Goal: Task Accomplishment & Management: Use online tool/utility

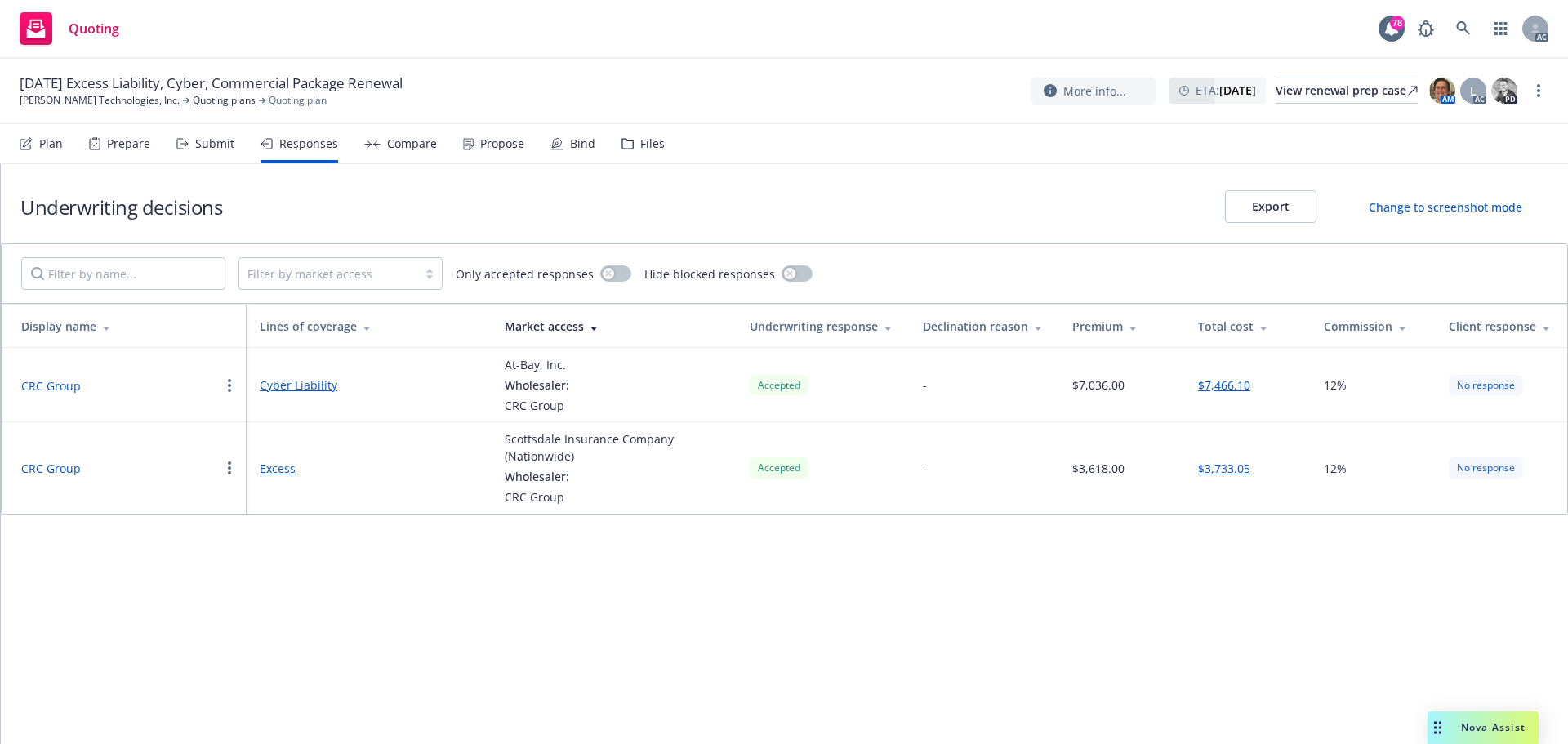
click at [1217, 382] on button "$7,466.10" at bounding box center [1224, 385] width 52 height 17
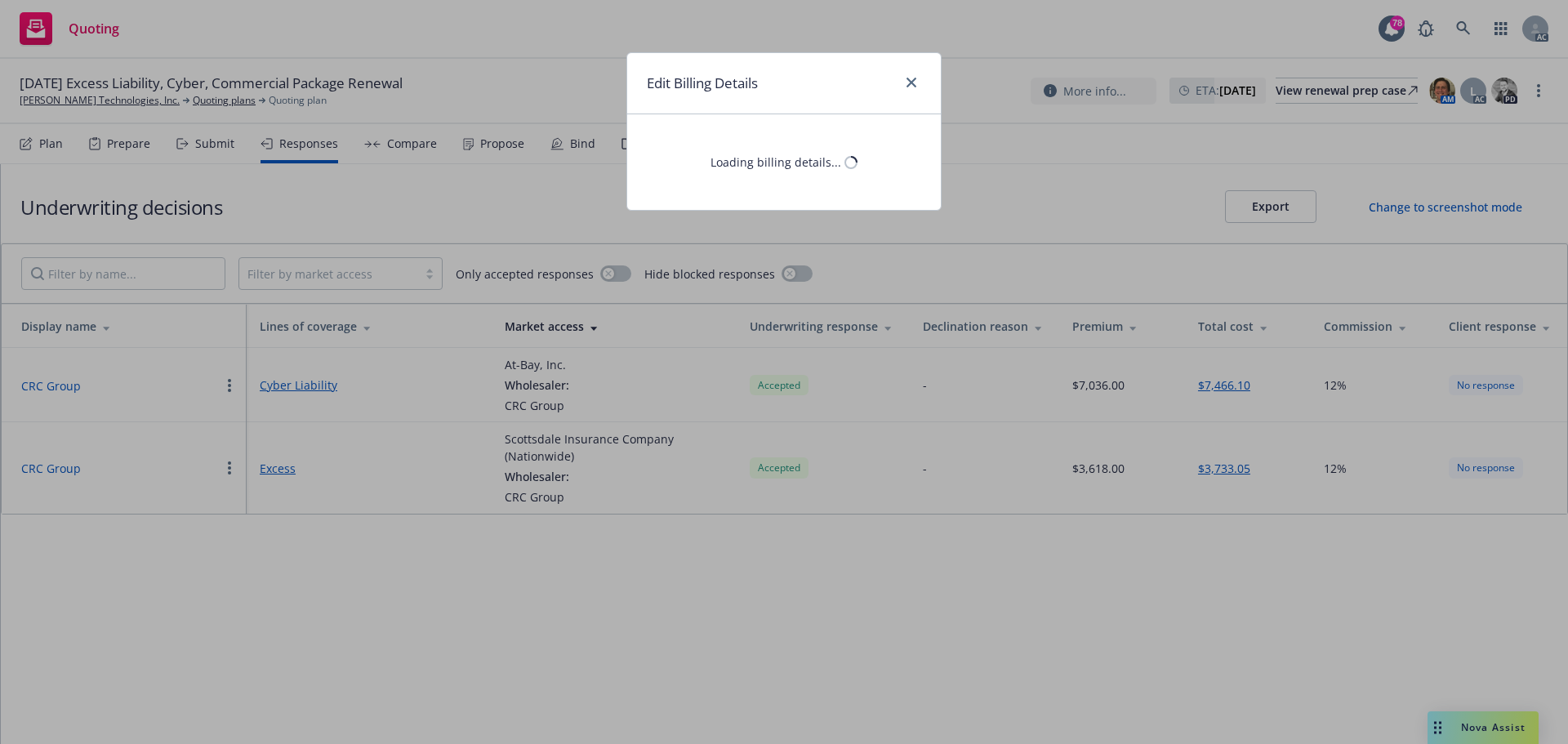
select select "CA"
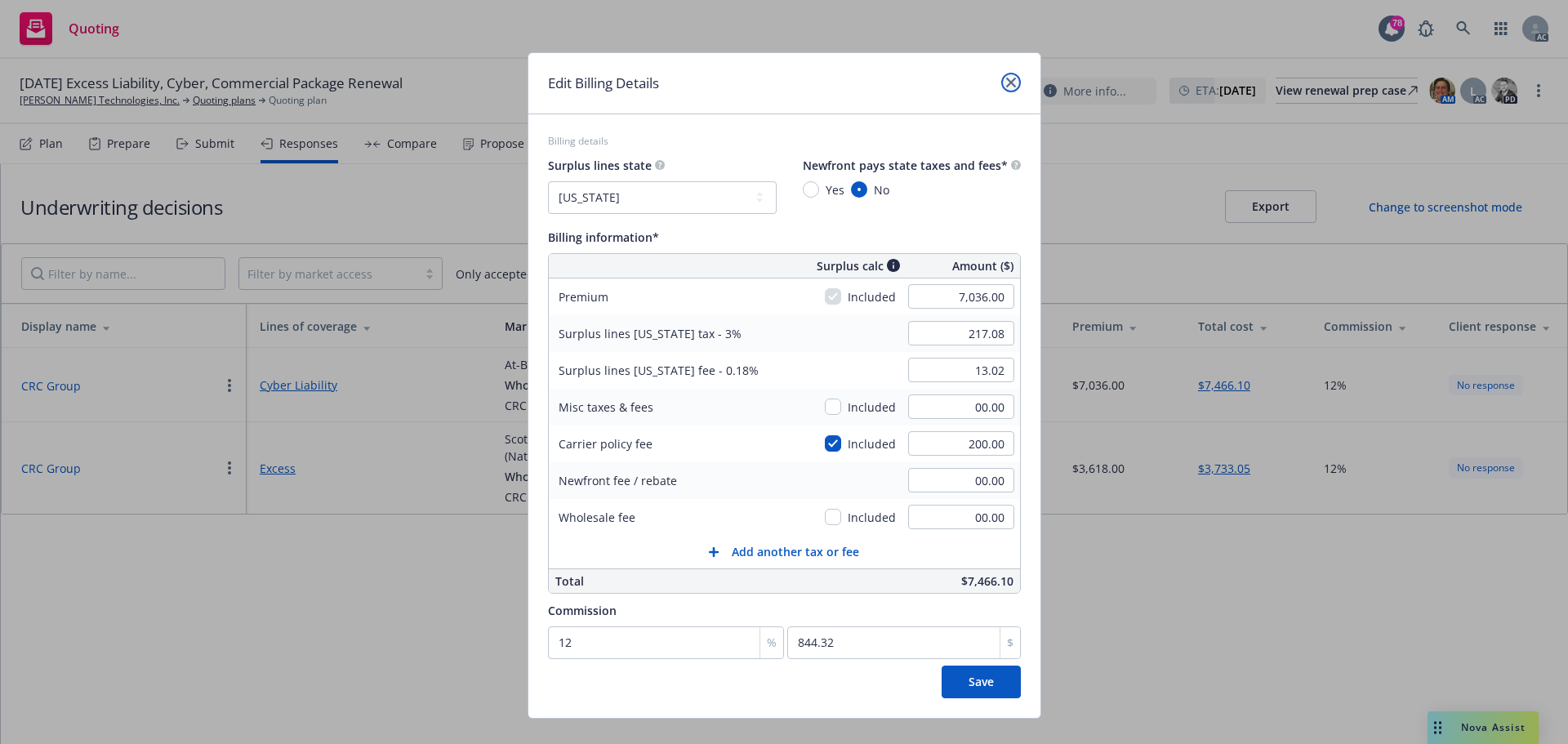
click at [1006, 79] on icon "close" at bounding box center [1011, 83] width 10 height 10
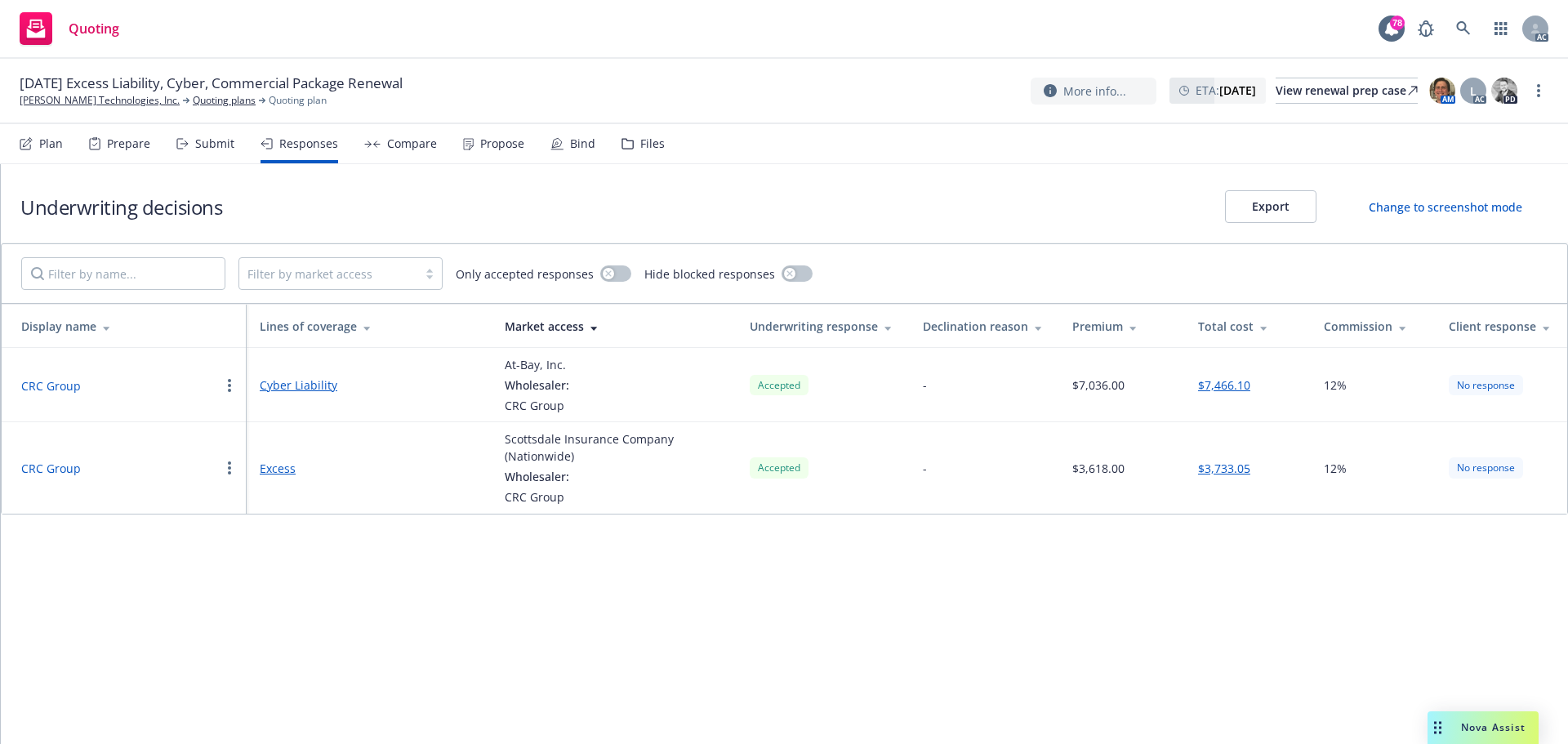
click at [57, 387] on button "CRC Group" at bounding box center [51, 386] width 60 height 17
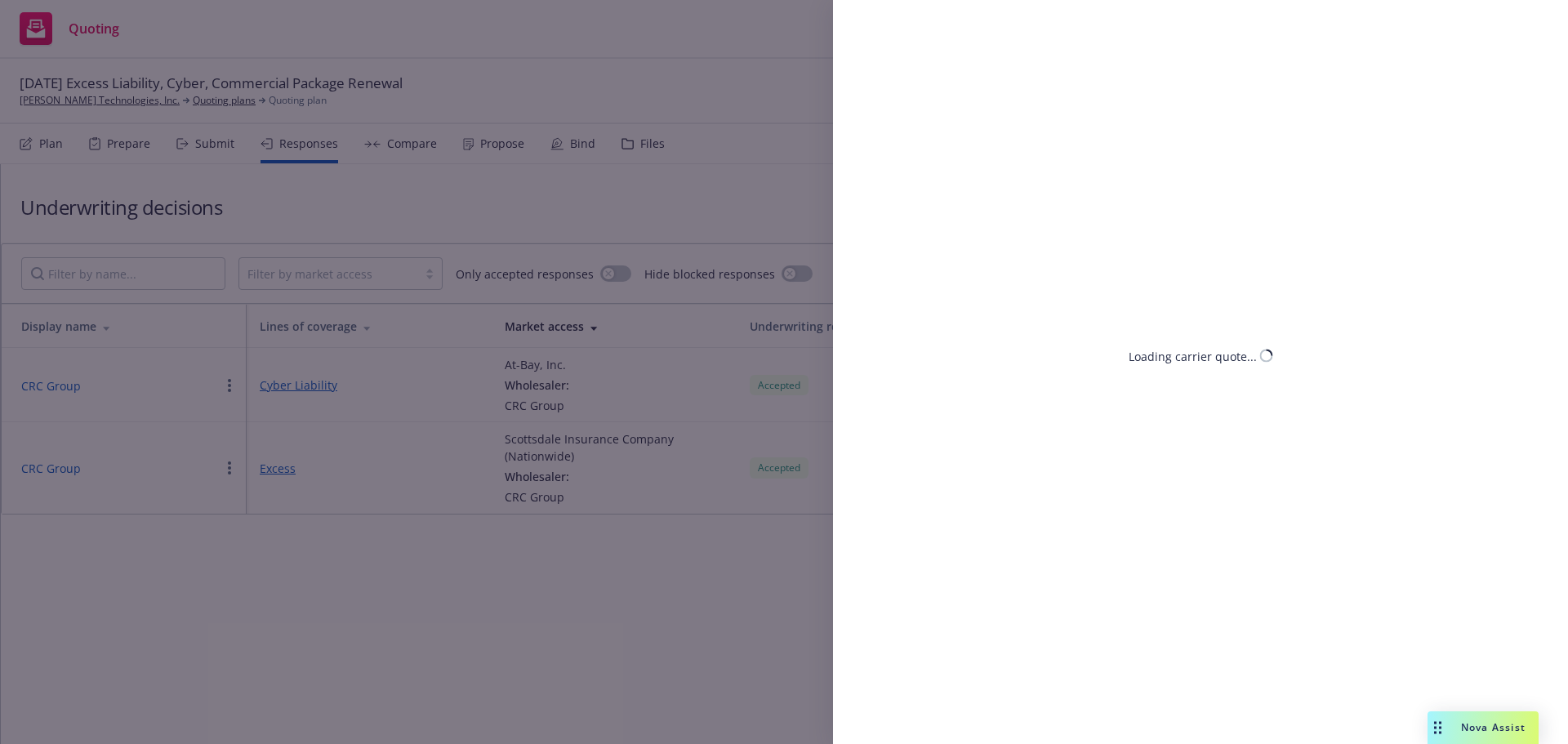
select select "CA"
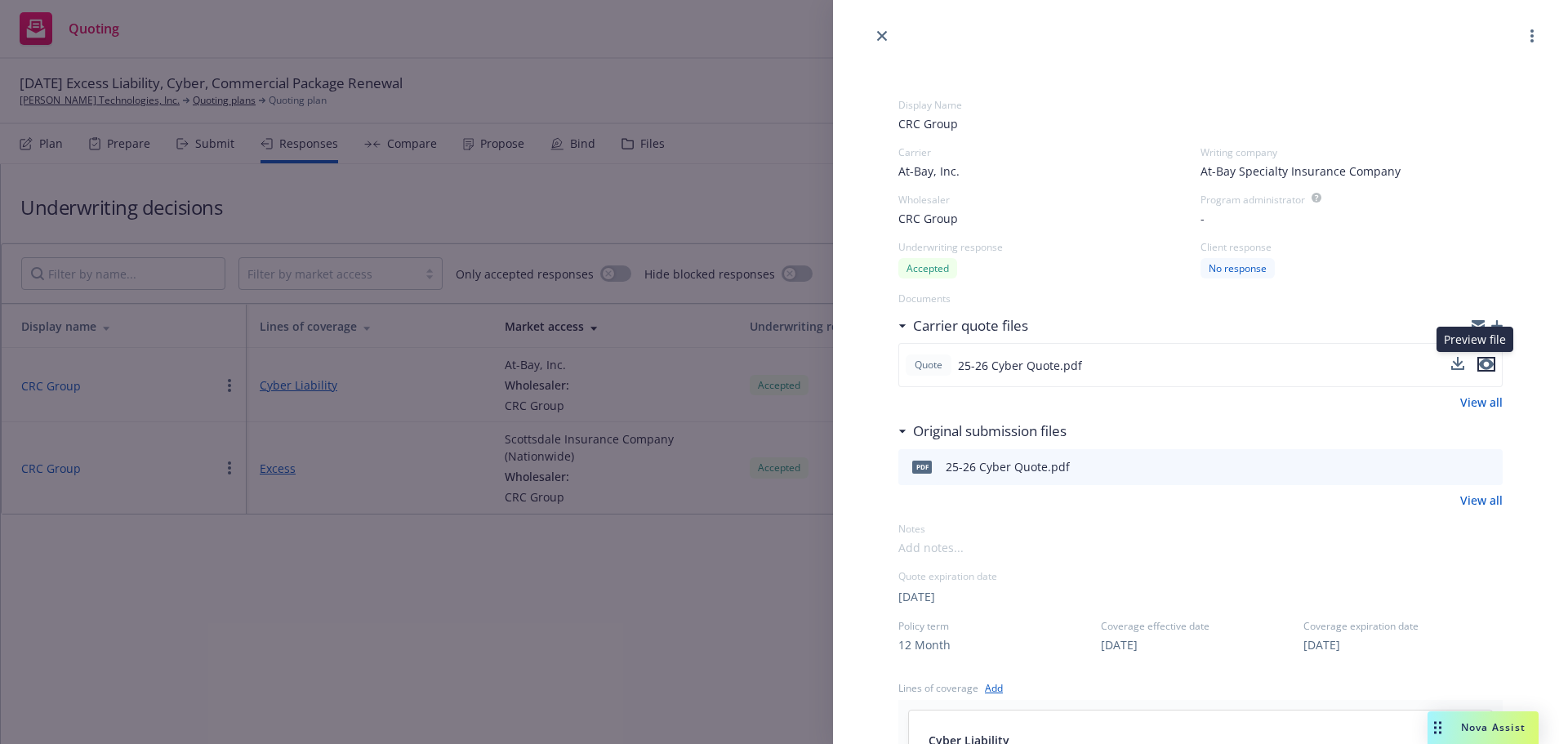
click at [1479, 364] on icon "preview file" at bounding box center [1487, 364] width 15 height 11
drag, startPoint x: 512, startPoint y: 690, endPoint x: 522, endPoint y: 674, distance: 18.9
click at [513, 690] on div "Display Name CRC Group Carrier At-Bay, Inc. Writing company At-Bay Specialty In…" at bounding box center [784, 372] width 1568 height 744
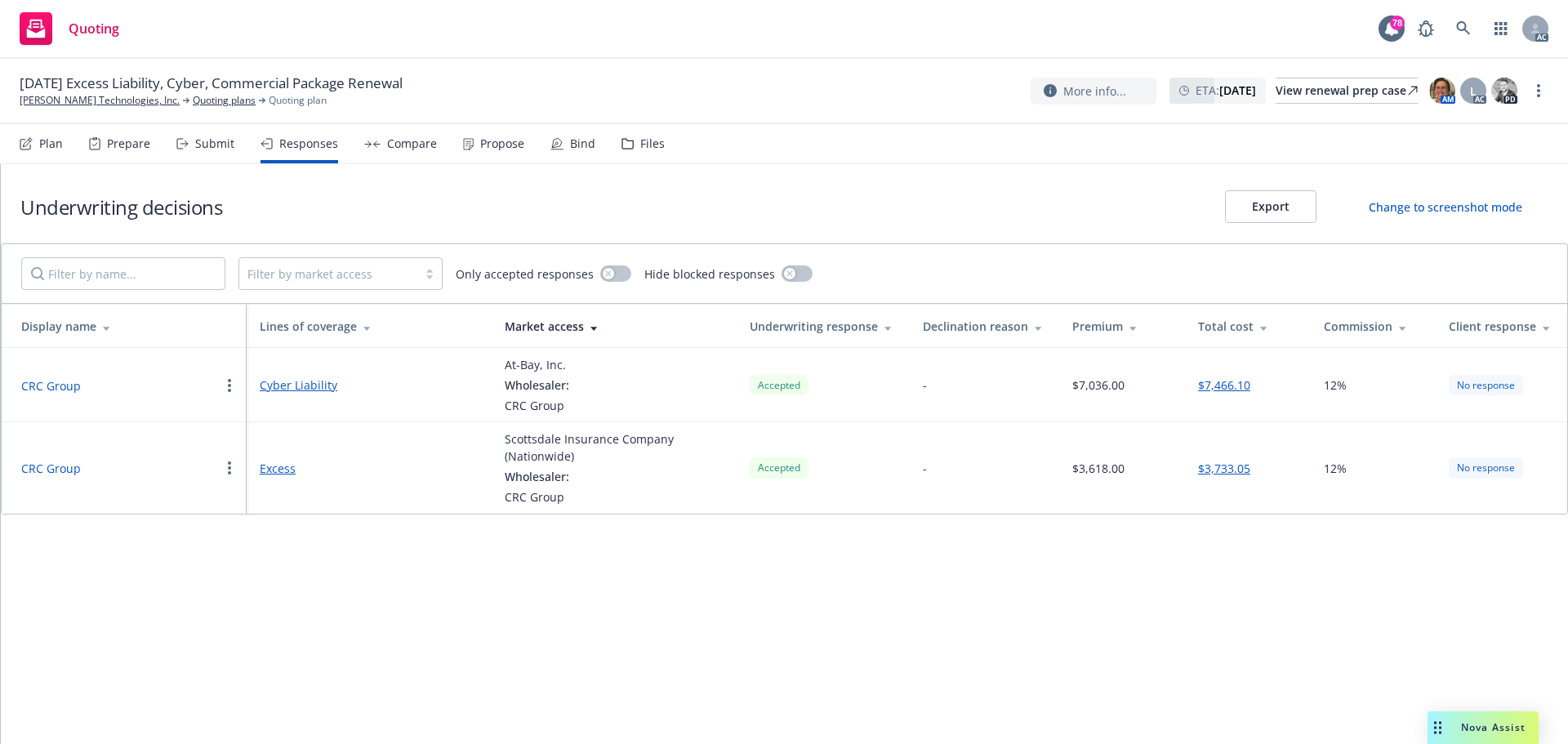
click at [216, 149] on div "Submit" at bounding box center [215, 144] width 39 height 13
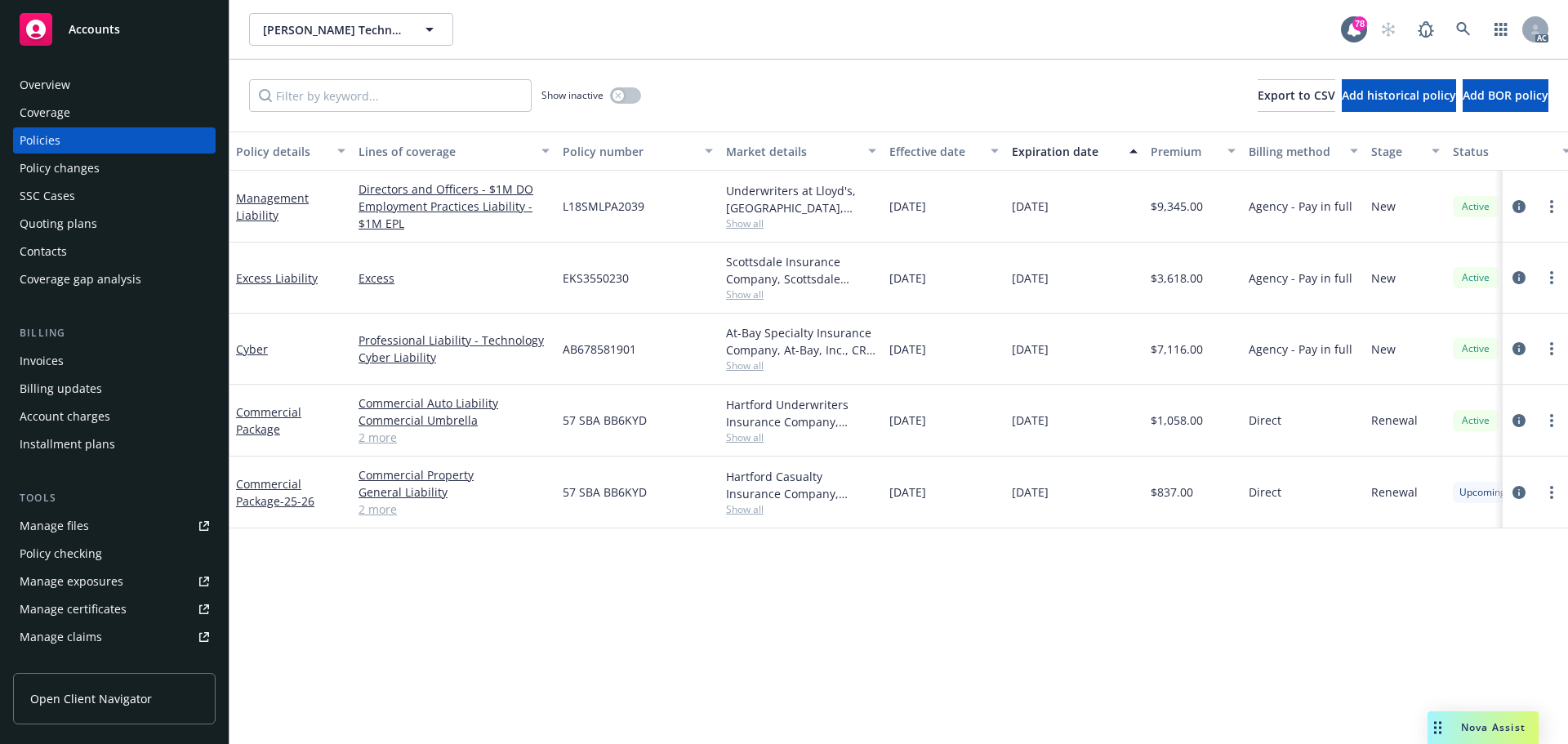
click at [913, 616] on div "Policy details Lines of coverage Policy number Market details Effective date Ex…" at bounding box center [899, 437] width 1338 height 613
click at [1521, 351] on icon "circleInformation" at bounding box center [1519, 349] width 13 height 13
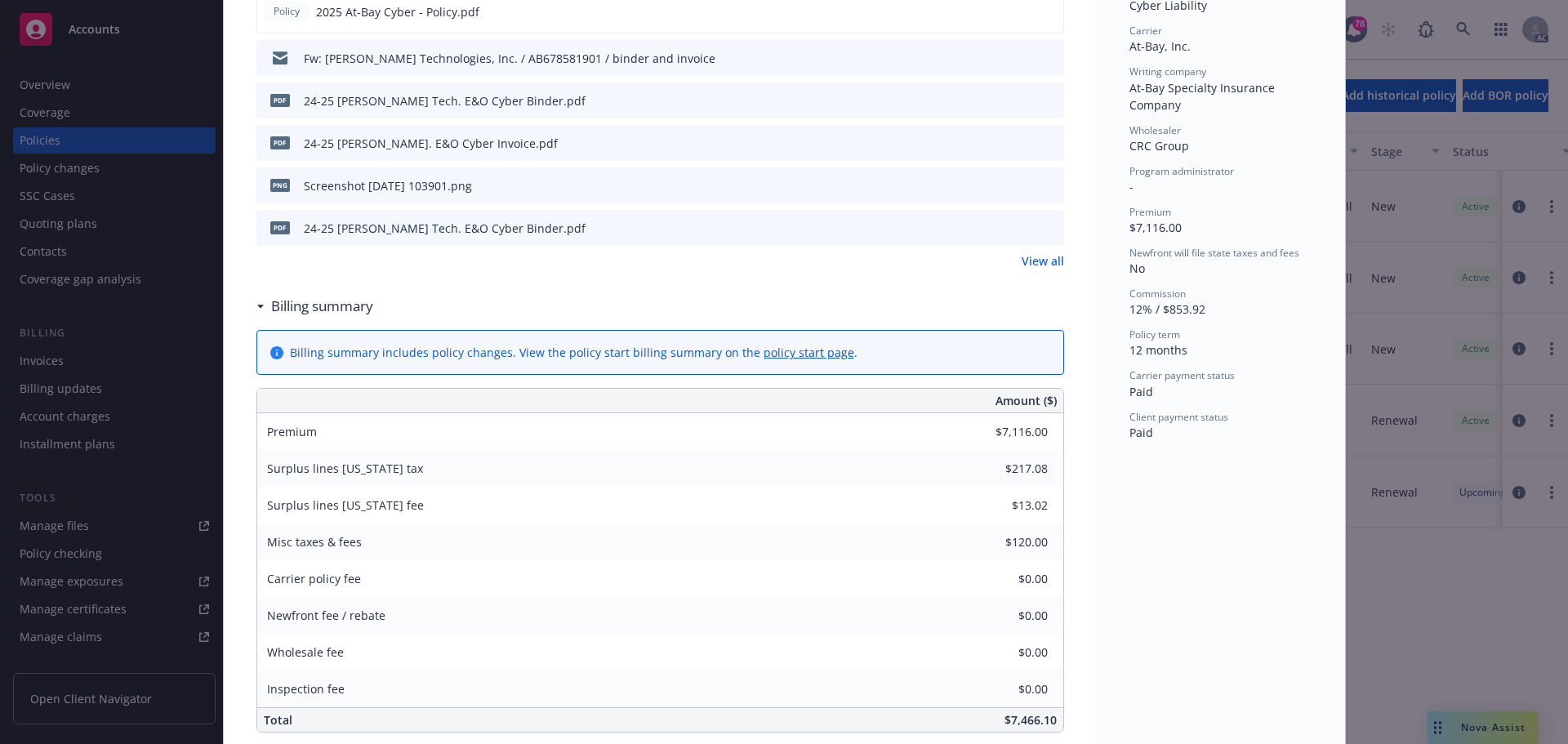
scroll to position [409, 0]
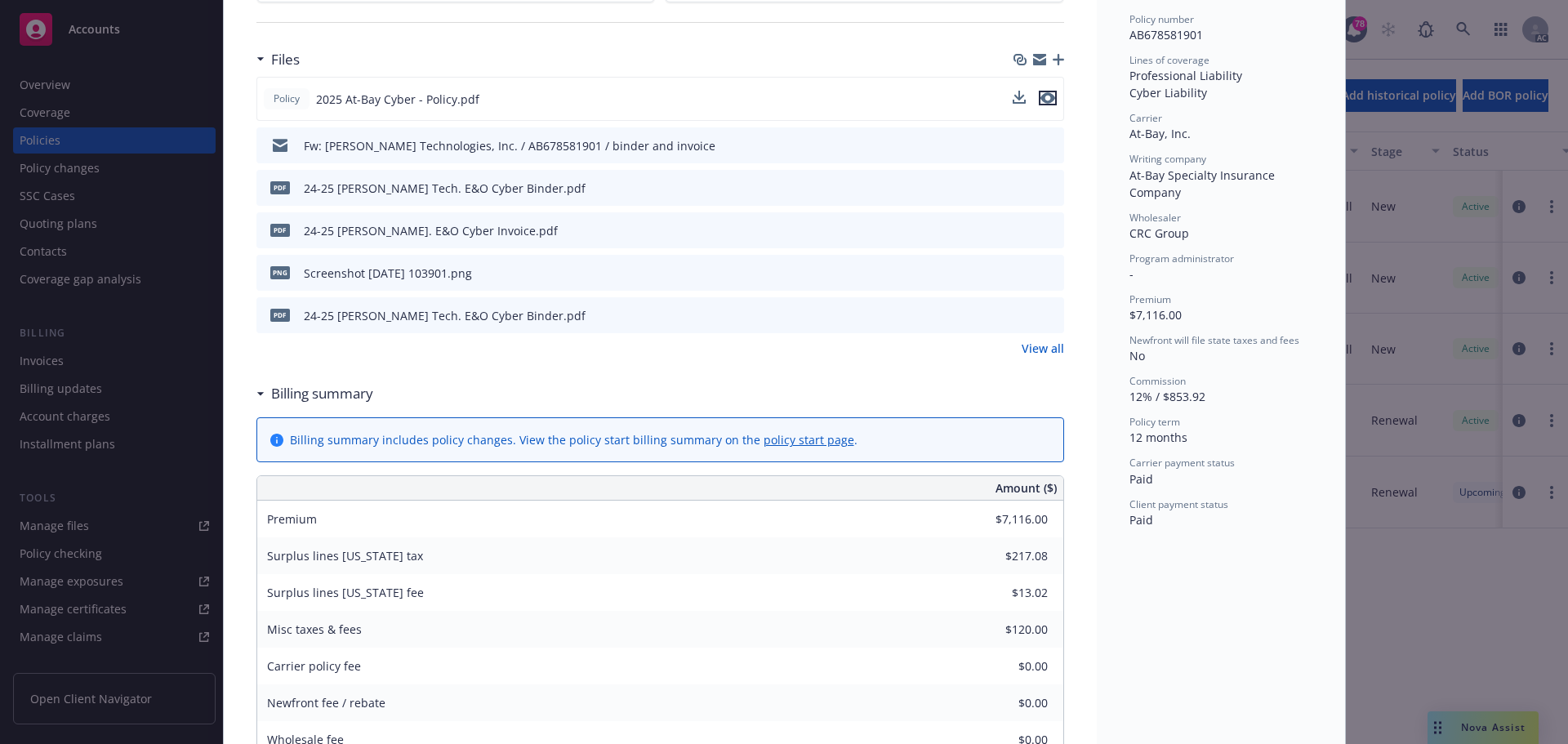
click at [1048, 98] on icon "preview file" at bounding box center [1048, 98] width 15 height 11
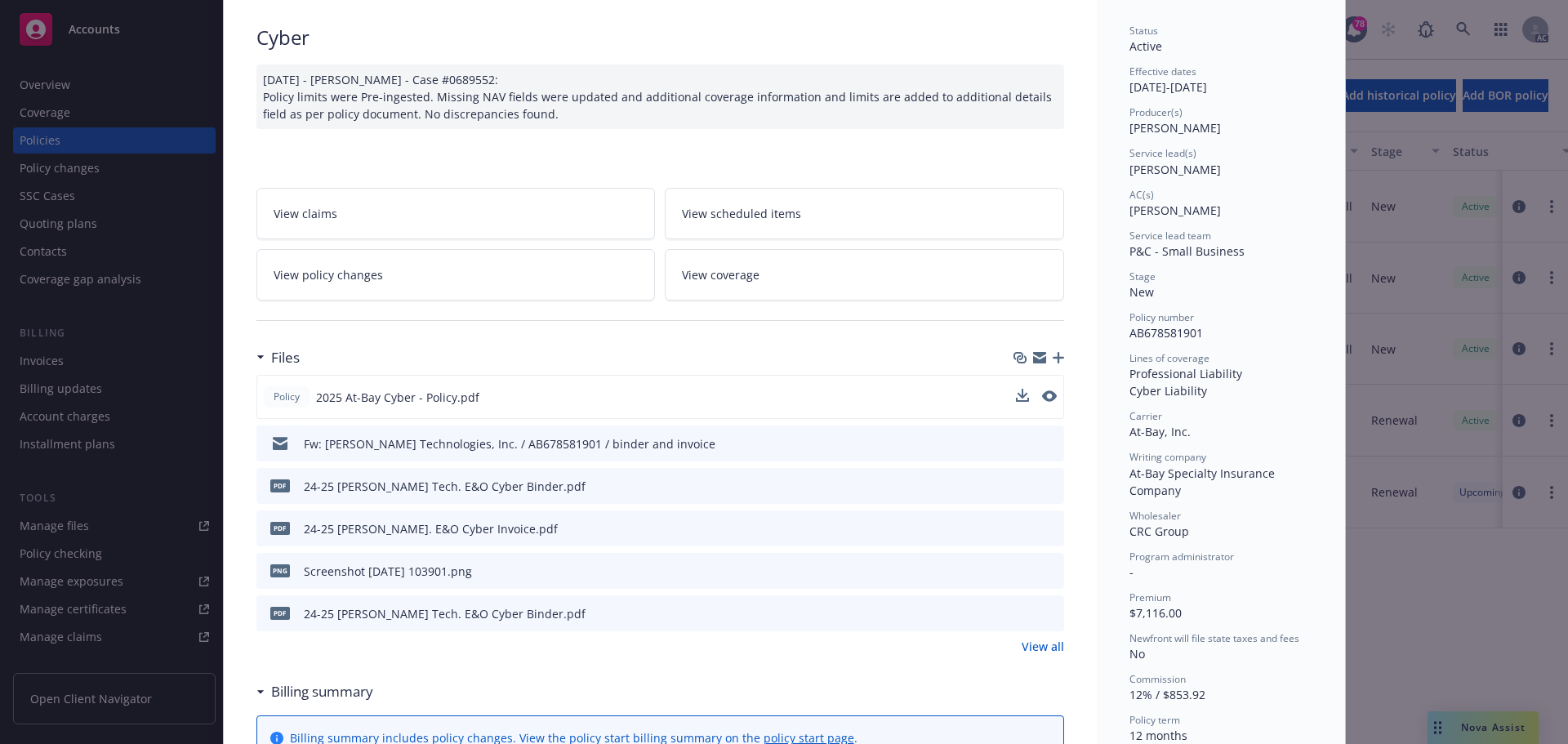
scroll to position [82, 0]
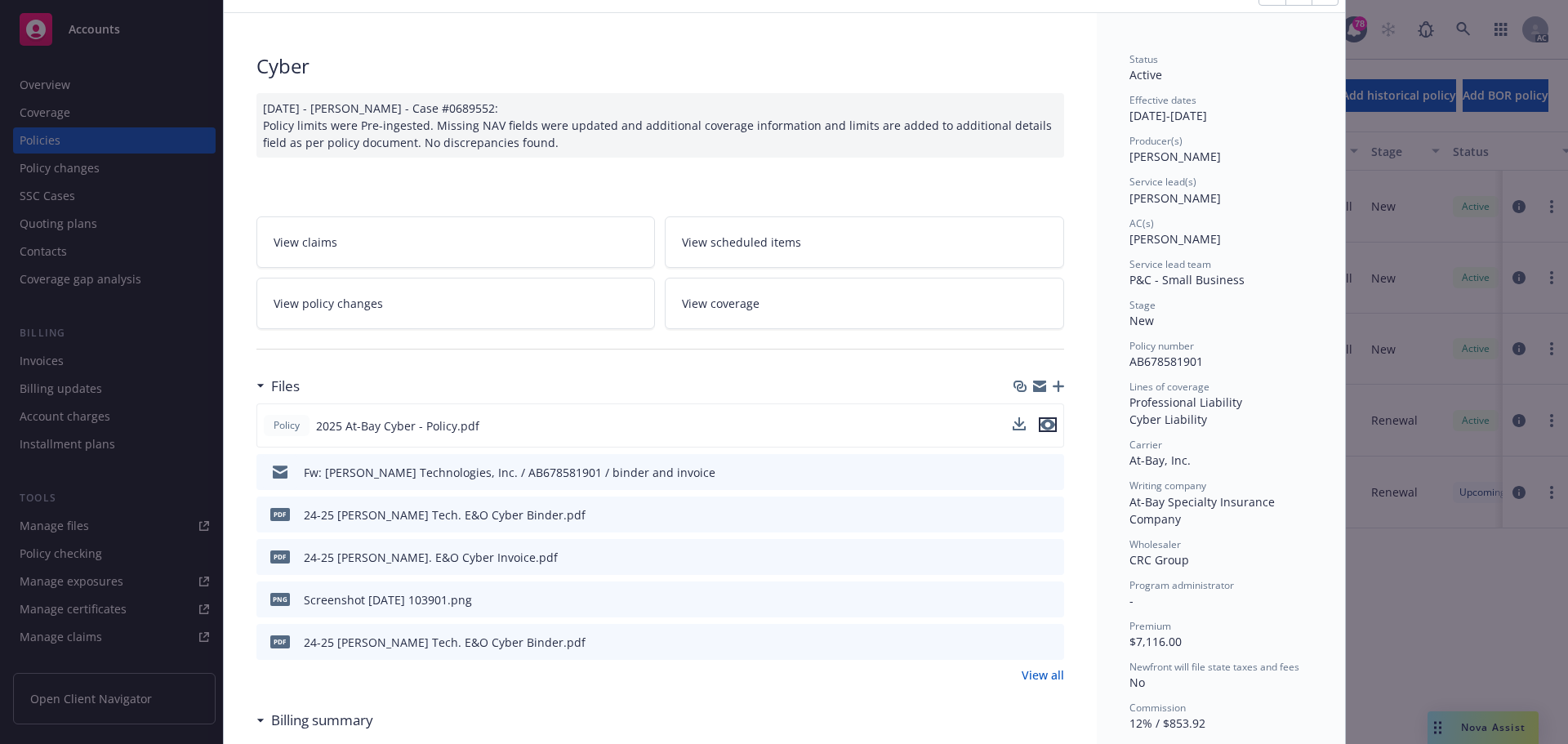
click at [1045, 425] on icon "preview file" at bounding box center [1048, 425] width 15 height 11
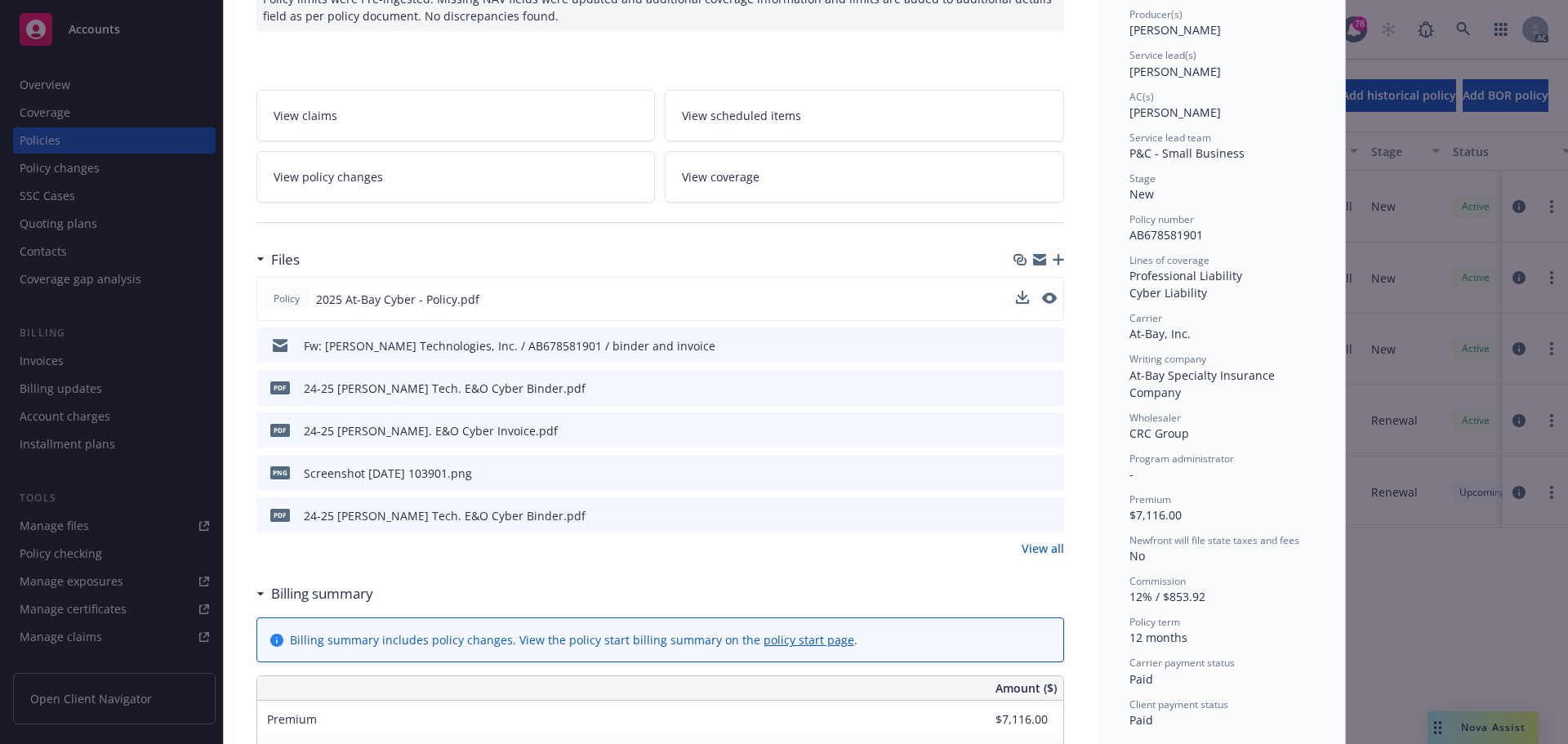
scroll to position [245, 0]
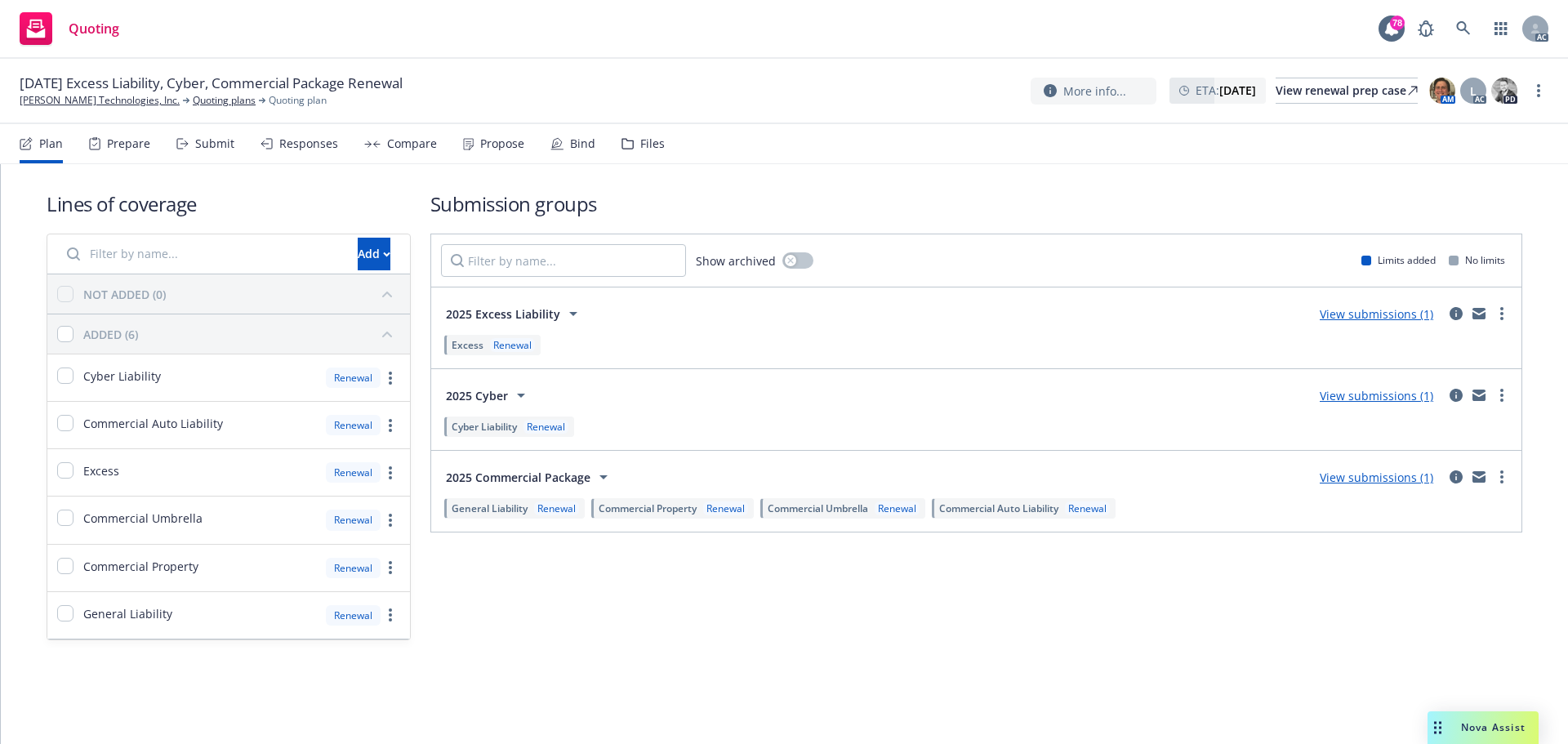
click at [244, 144] on div "Plan Prepare Submit Responses Compare Propose Bind Files" at bounding box center [342, 144] width 645 height 39
click at [208, 152] on div "Submit" at bounding box center [205, 144] width 58 height 39
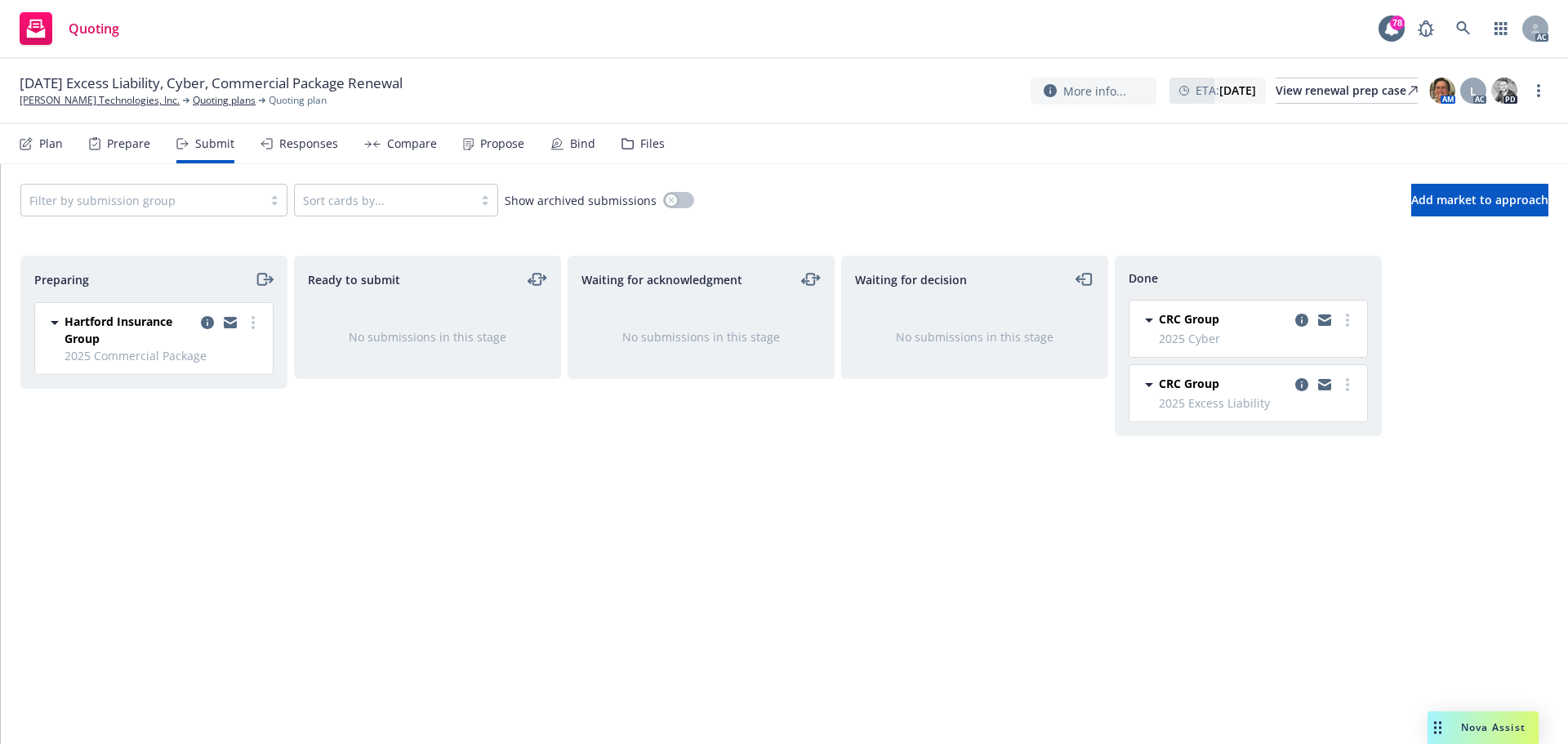
click at [330, 152] on div "Responses" at bounding box center [299, 144] width 78 height 39
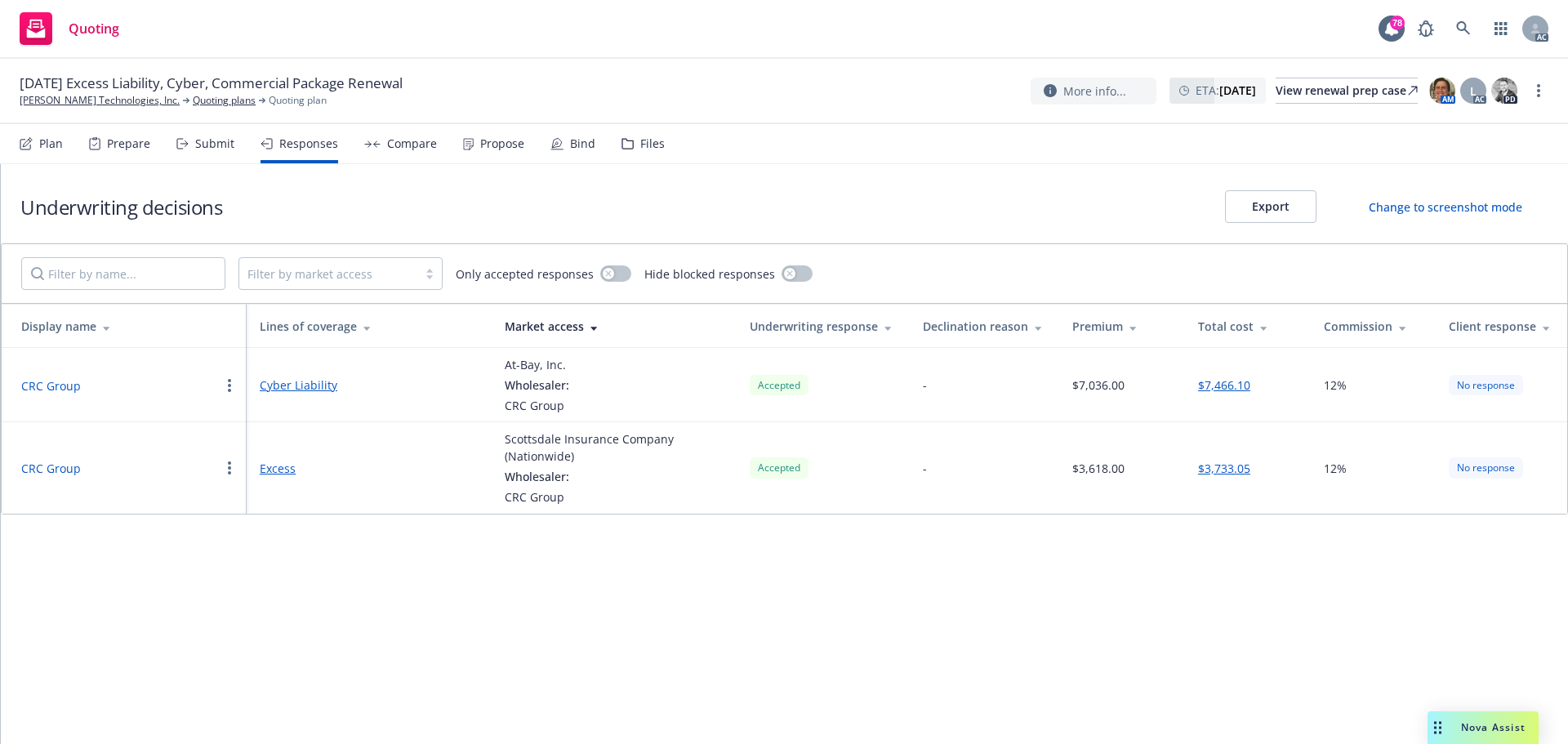
click at [481, 144] on div "Propose" at bounding box center [503, 144] width 44 height 13
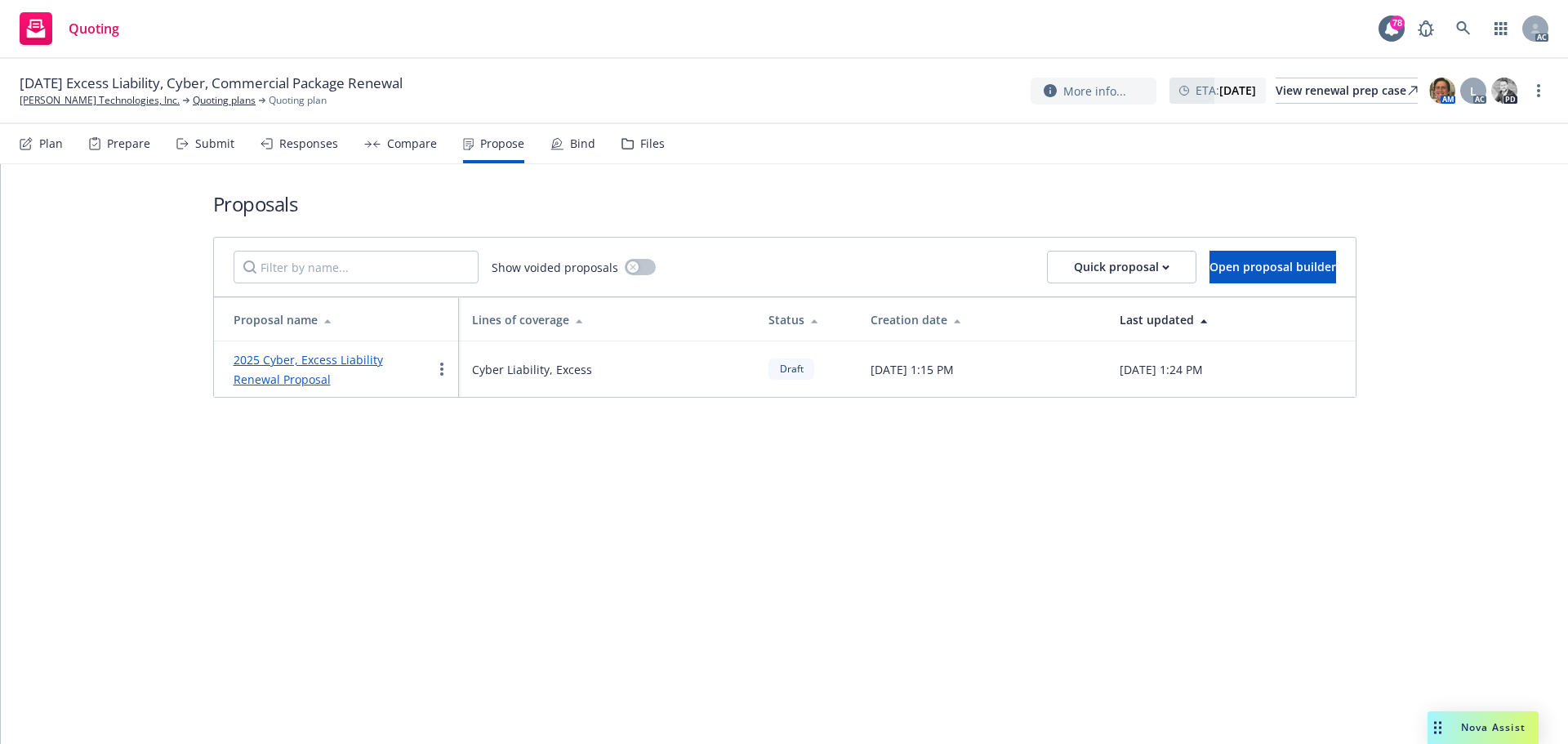
click at [199, 144] on div "Submit" at bounding box center [215, 144] width 39 height 13
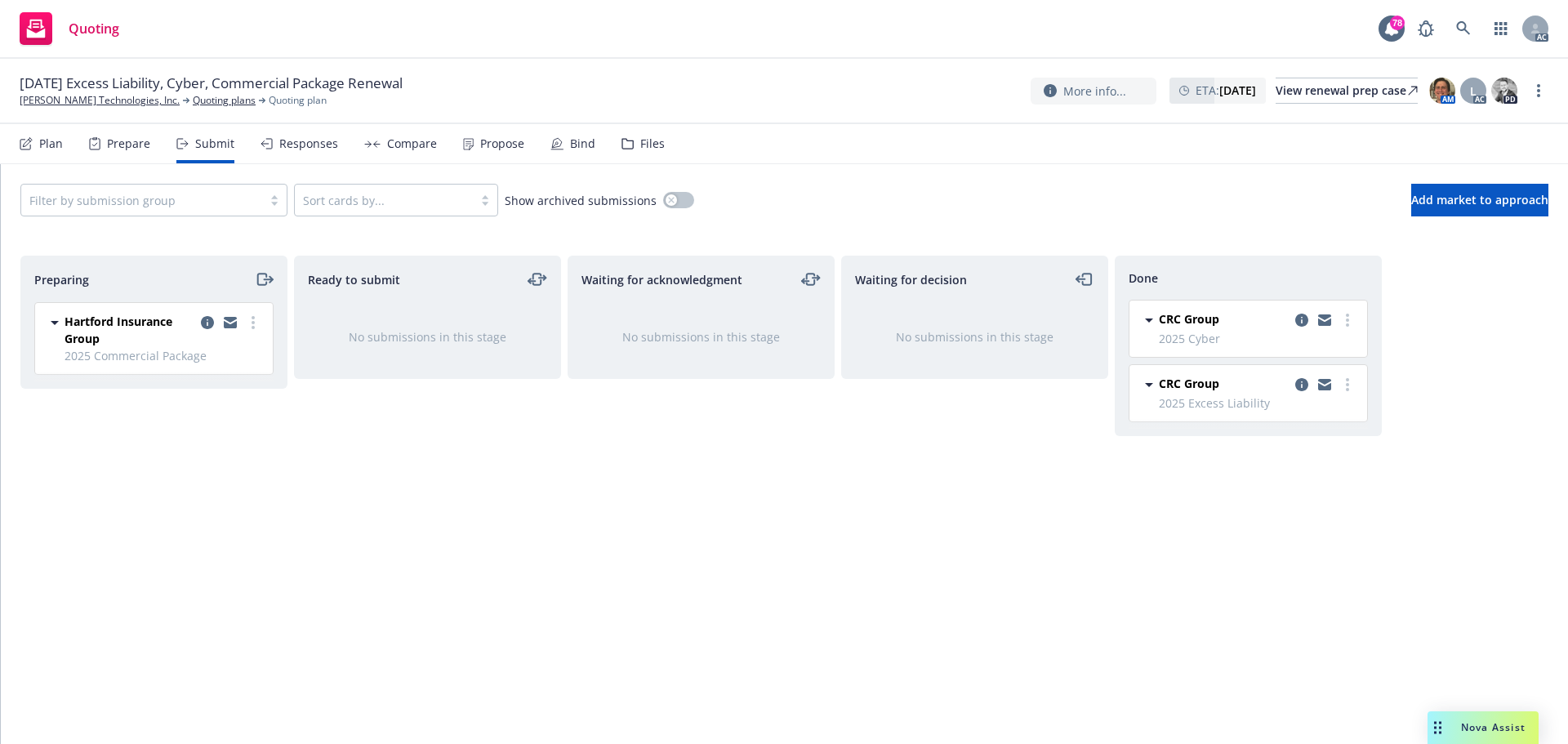
click at [289, 148] on div "Responses" at bounding box center [309, 144] width 59 height 13
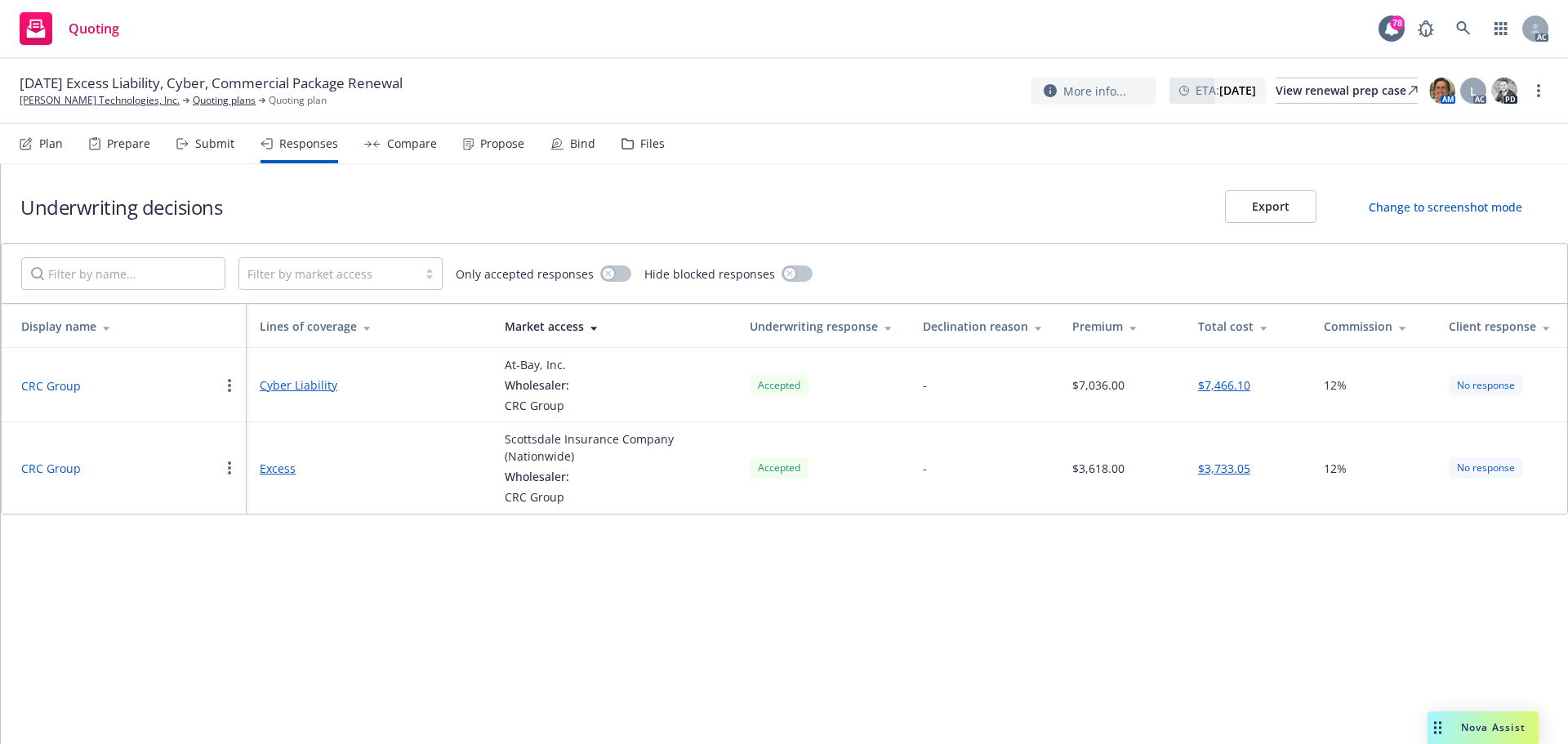
click at [485, 151] on div "Propose" at bounding box center [494, 144] width 62 height 39
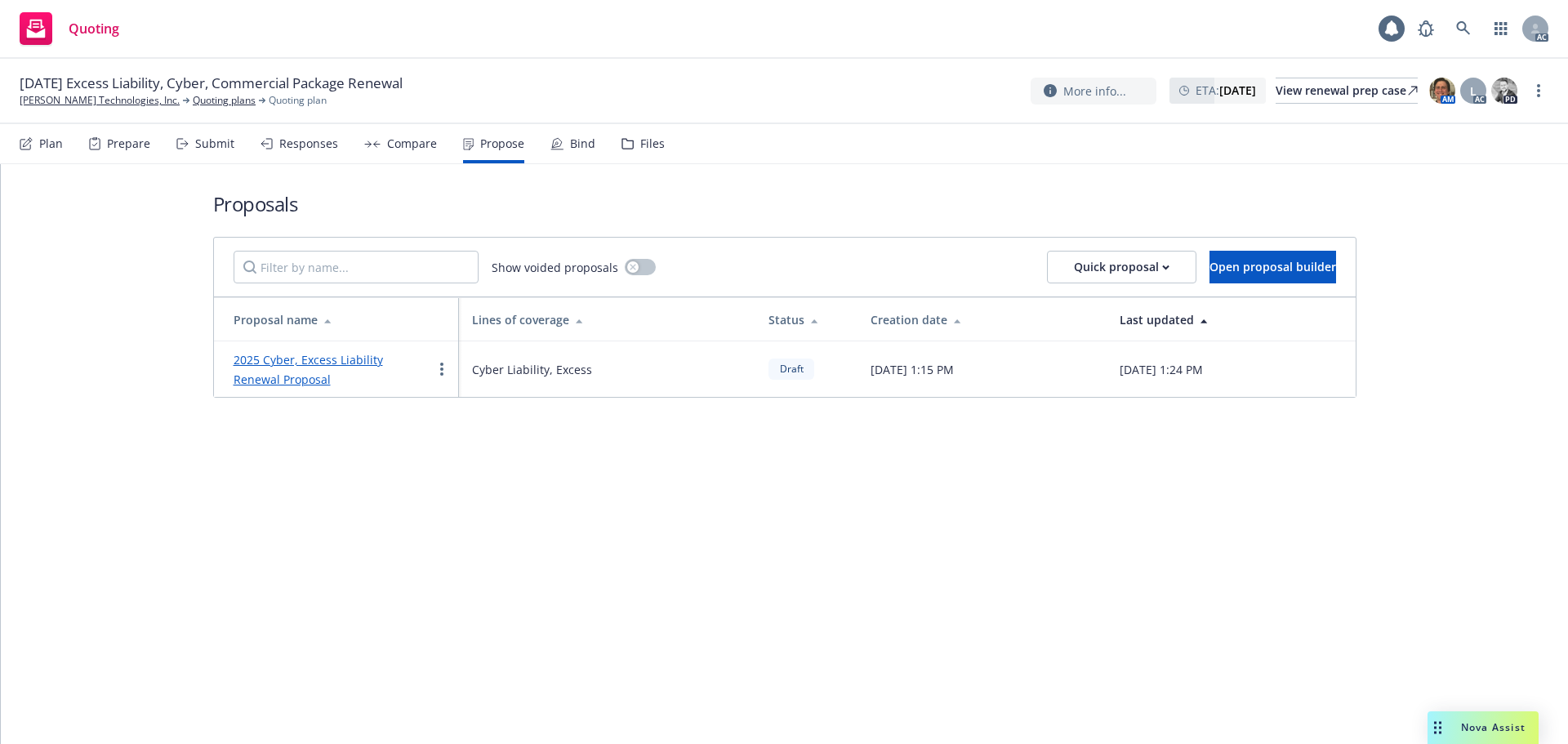
click at [348, 358] on link "2025 Cyber, Excess Liability Renewal Proposal" at bounding box center [308, 369] width 149 height 35
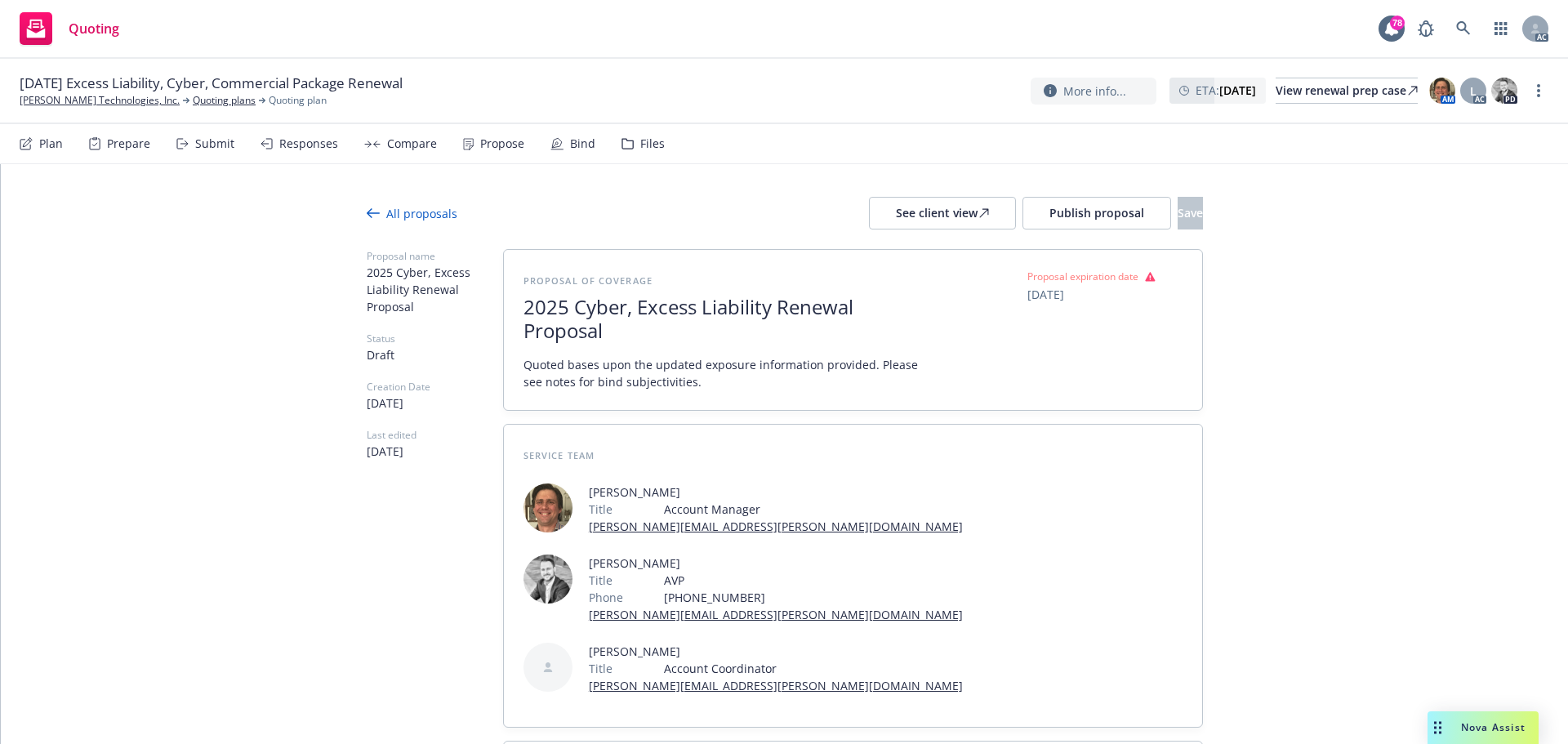
type textarea "x"
